Goal: Navigation & Orientation: Find specific page/section

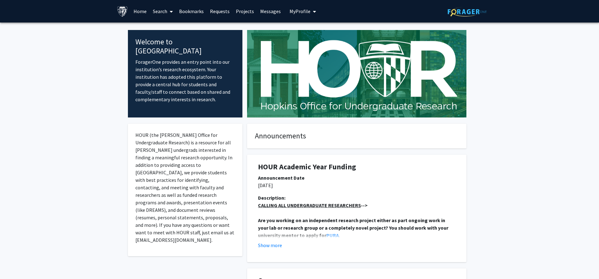
click at [248, 11] on link "Projects" at bounding box center [245, 11] width 24 height 22
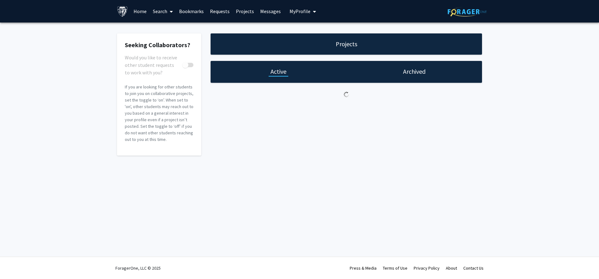
checkbox input "true"
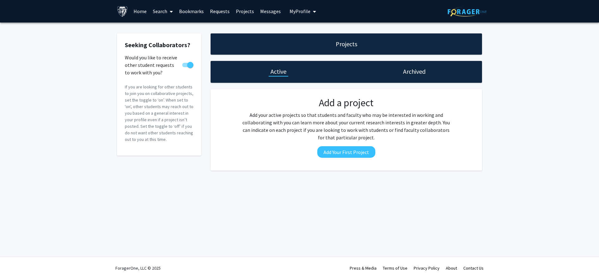
click at [265, 14] on link "Messages" at bounding box center [270, 11] width 27 height 22
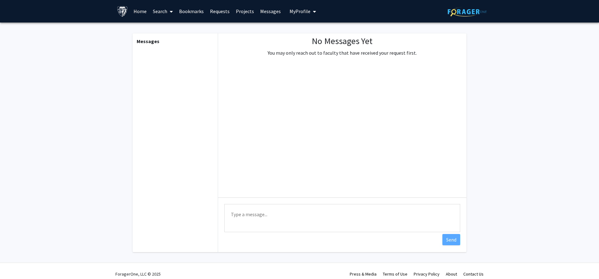
click at [299, 18] on button "My Profile" at bounding box center [303, 11] width 30 height 22
click at [298, 14] on span "My Profile" at bounding box center [300, 11] width 21 height 6
click at [222, 16] on link "Requests" at bounding box center [220, 11] width 26 height 22
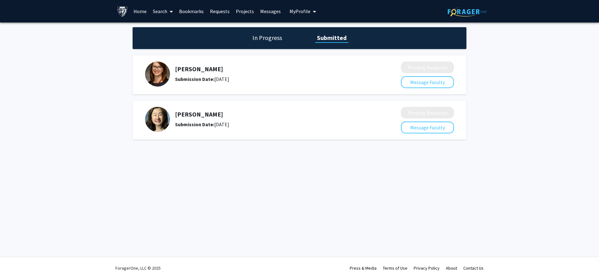
click at [194, 12] on link "Bookmarks" at bounding box center [191, 11] width 31 height 22
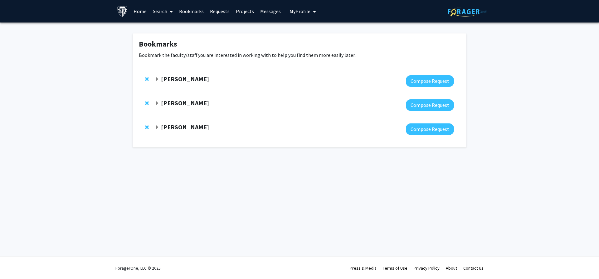
click at [168, 9] on span at bounding box center [170, 12] width 6 height 22
